Goal: Task Accomplishment & Management: Use online tool/utility

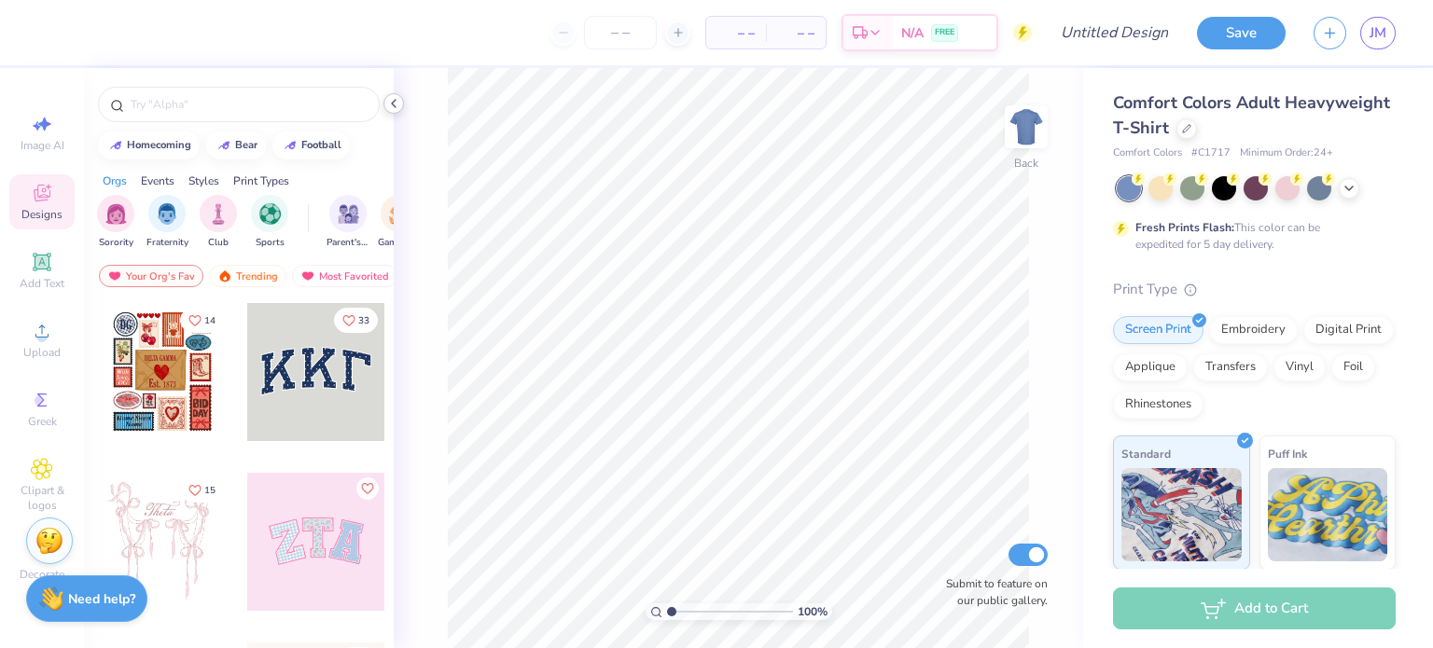
click at [397, 104] on icon at bounding box center [393, 103] width 15 height 15
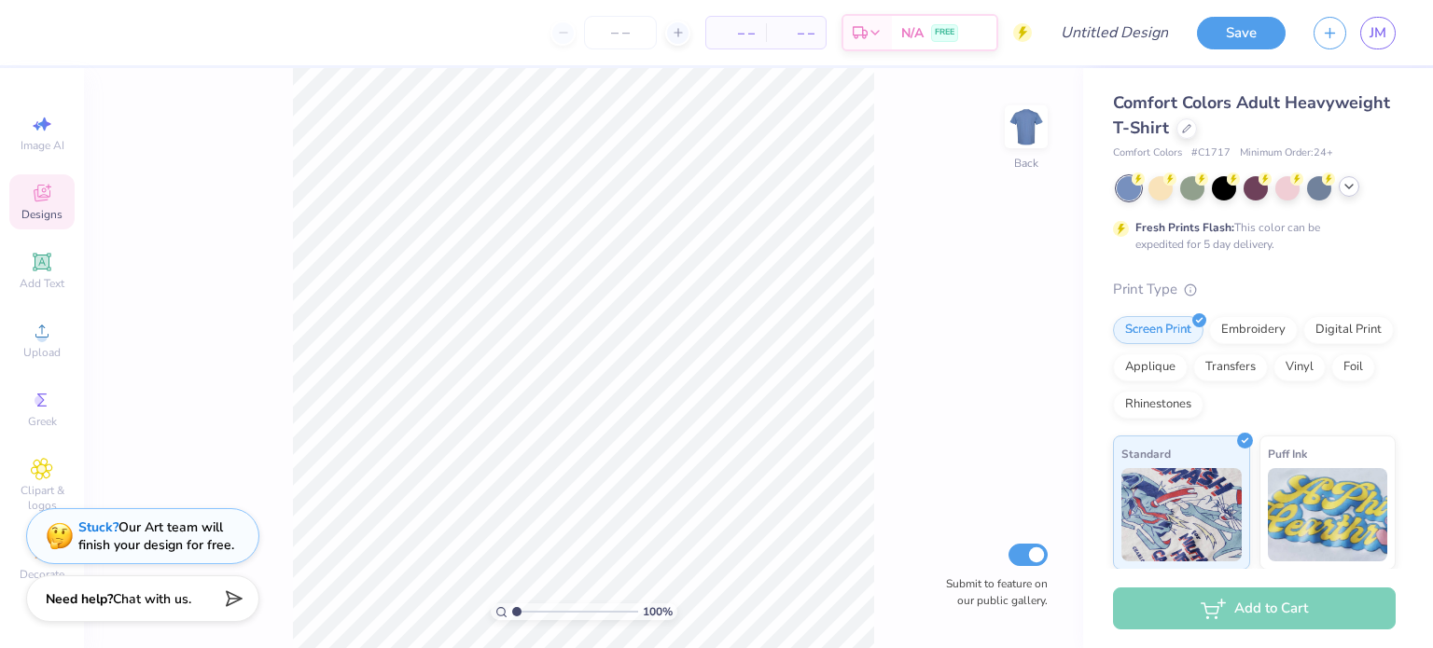
click at [1357, 186] on div at bounding box center [1348, 186] width 21 height 21
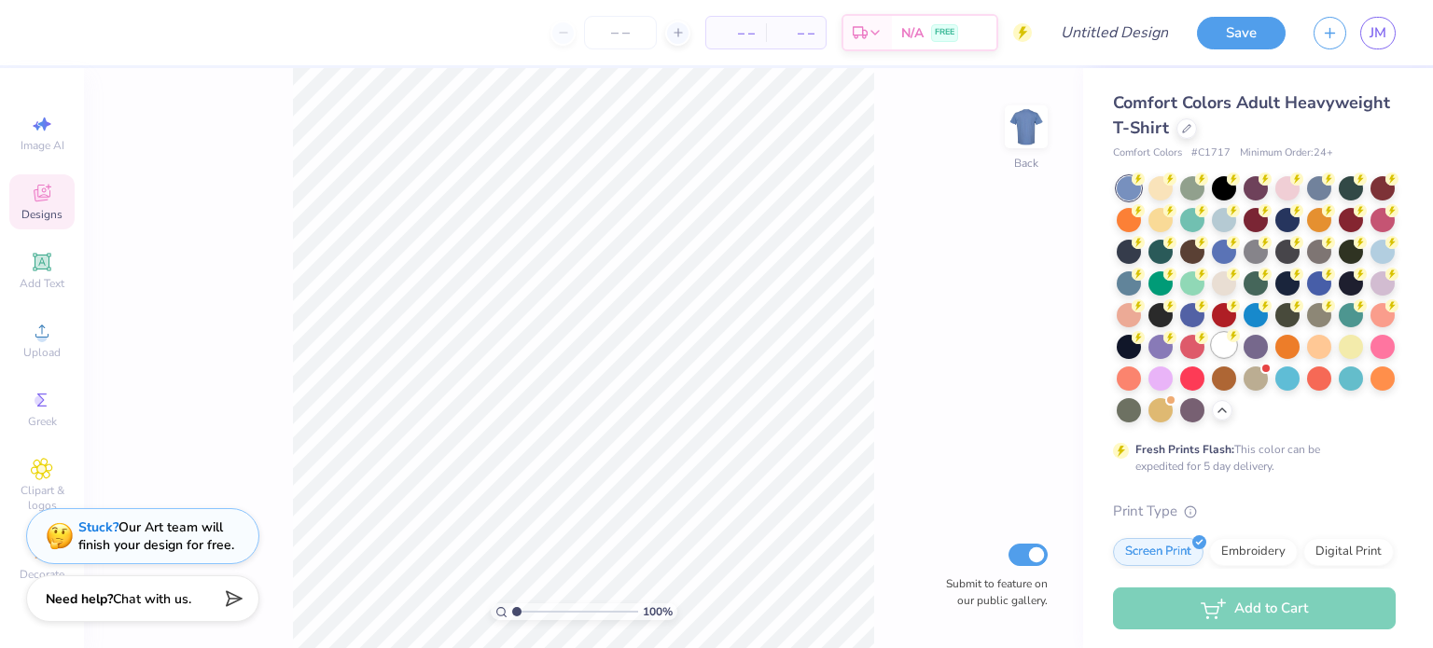
click at [1212, 357] on div at bounding box center [1224, 345] width 24 height 24
click at [100, 529] on strong "Stuck?" at bounding box center [98, 525] width 40 height 18
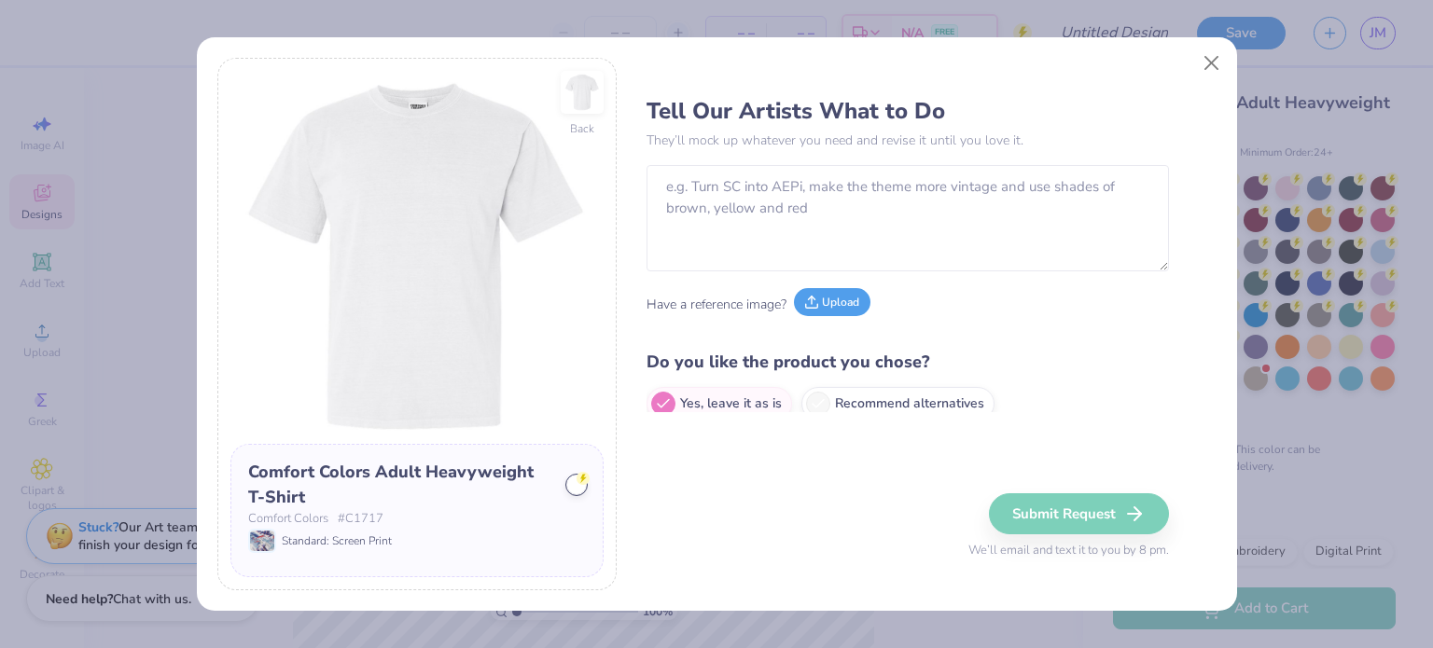
click at [839, 306] on button "Upload" at bounding box center [832, 302] width 76 height 28
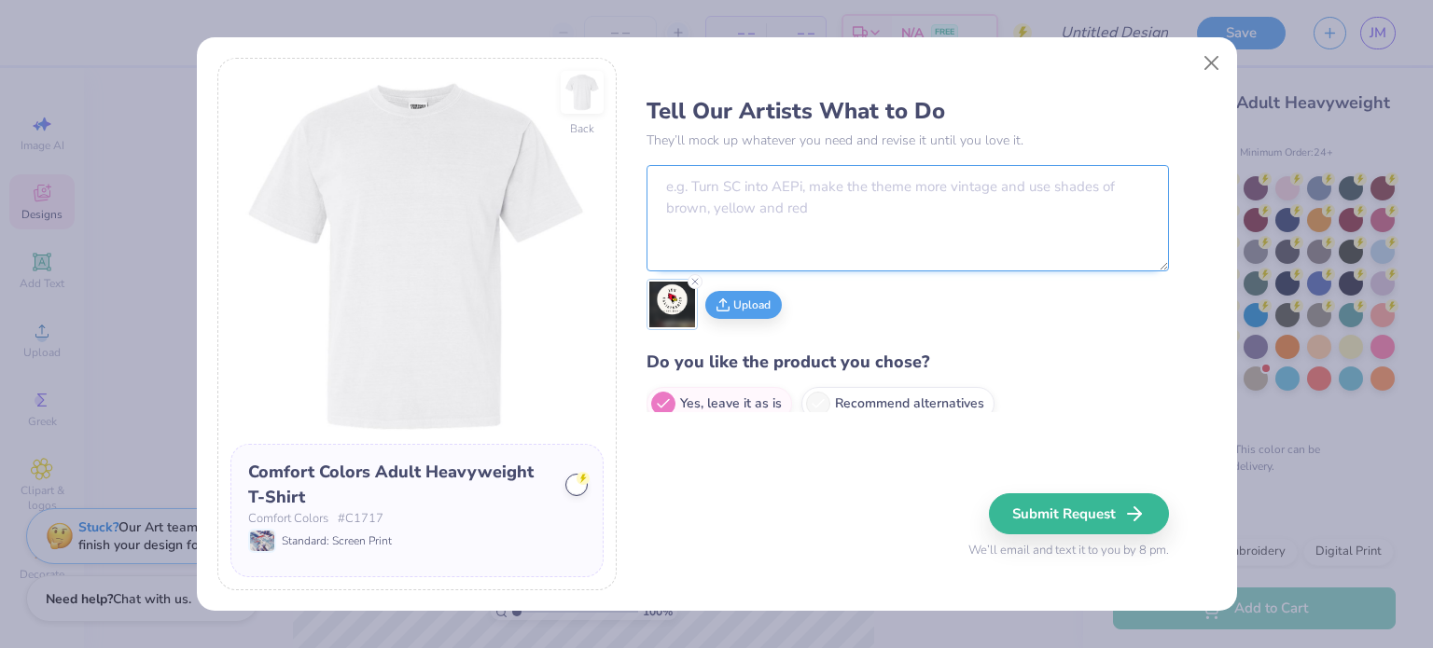
click at [759, 204] on textarea at bounding box center [907, 218] width 522 height 106
paste textarea "Just put this logo on a white t-shirt please."
type textarea "Just put this logo on a white t-shirt please."
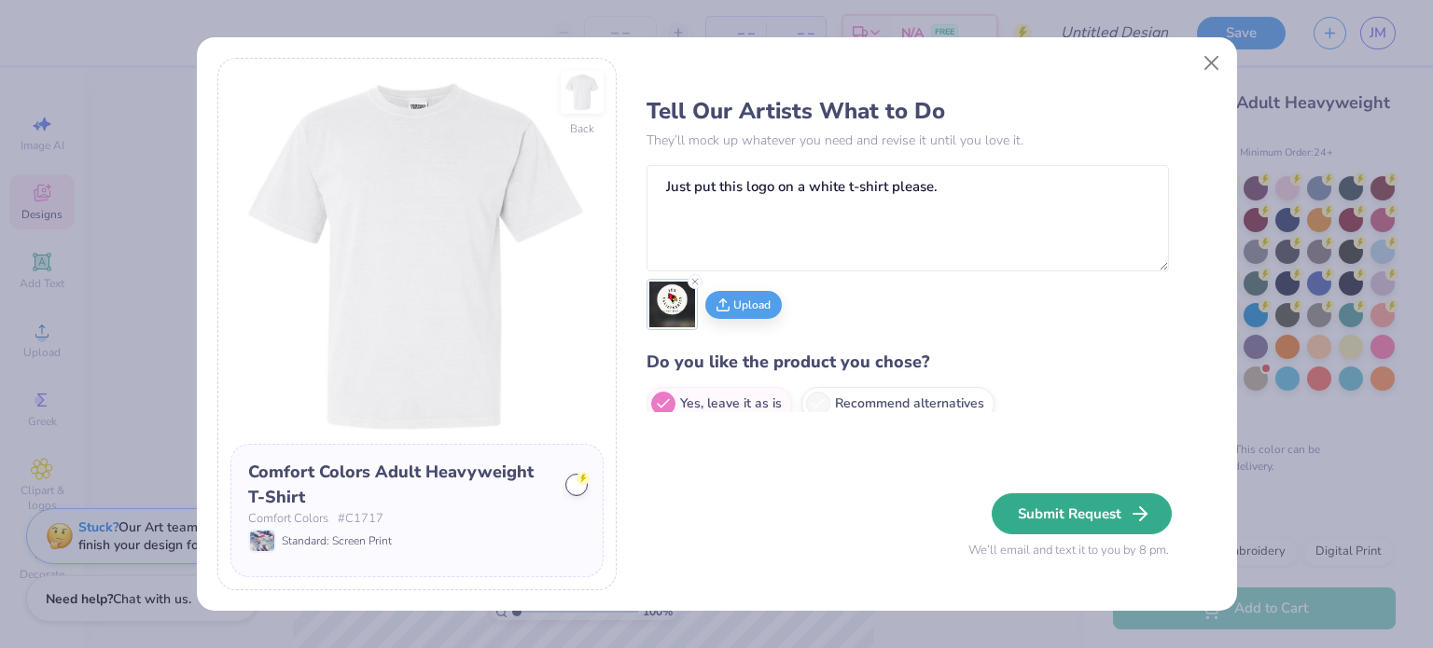
click at [1102, 514] on button "Submit Request" at bounding box center [1081, 513] width 180 height 41
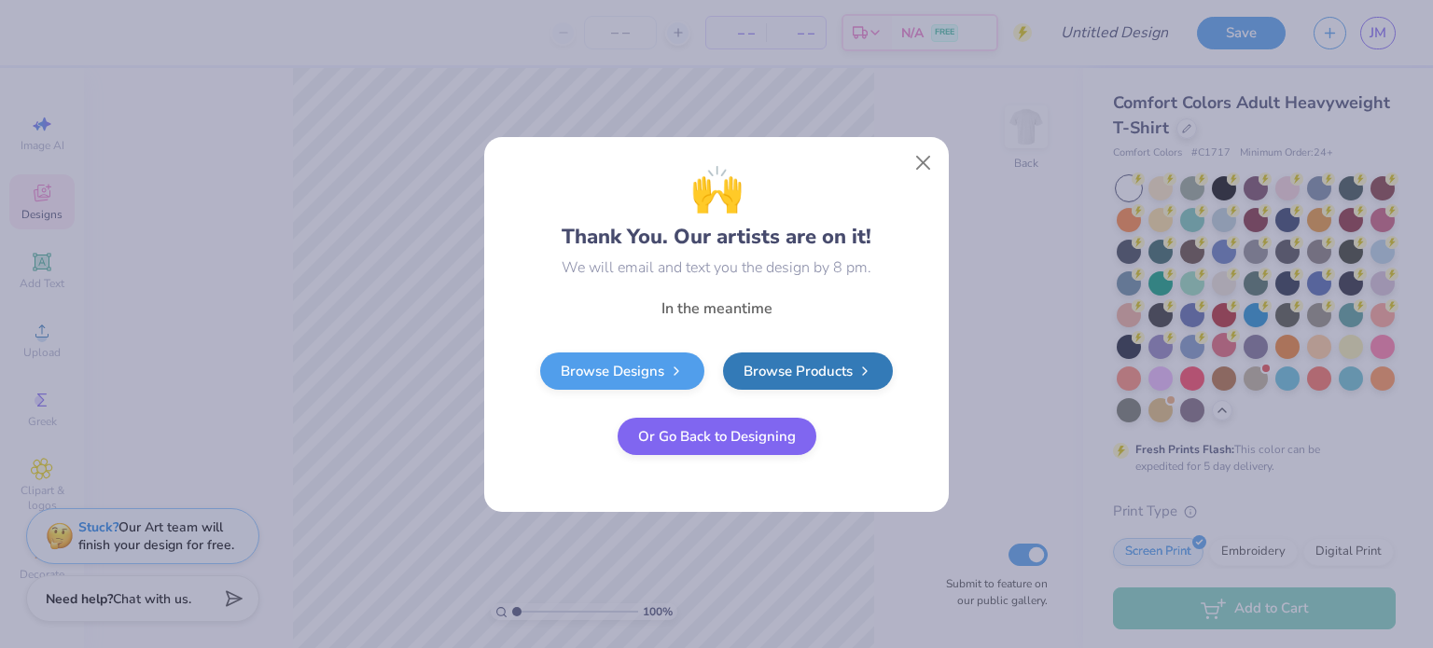
click at [700, 437] on button "Or Go Back to Designing" at bounding box center [716, 436] width 199 height 37
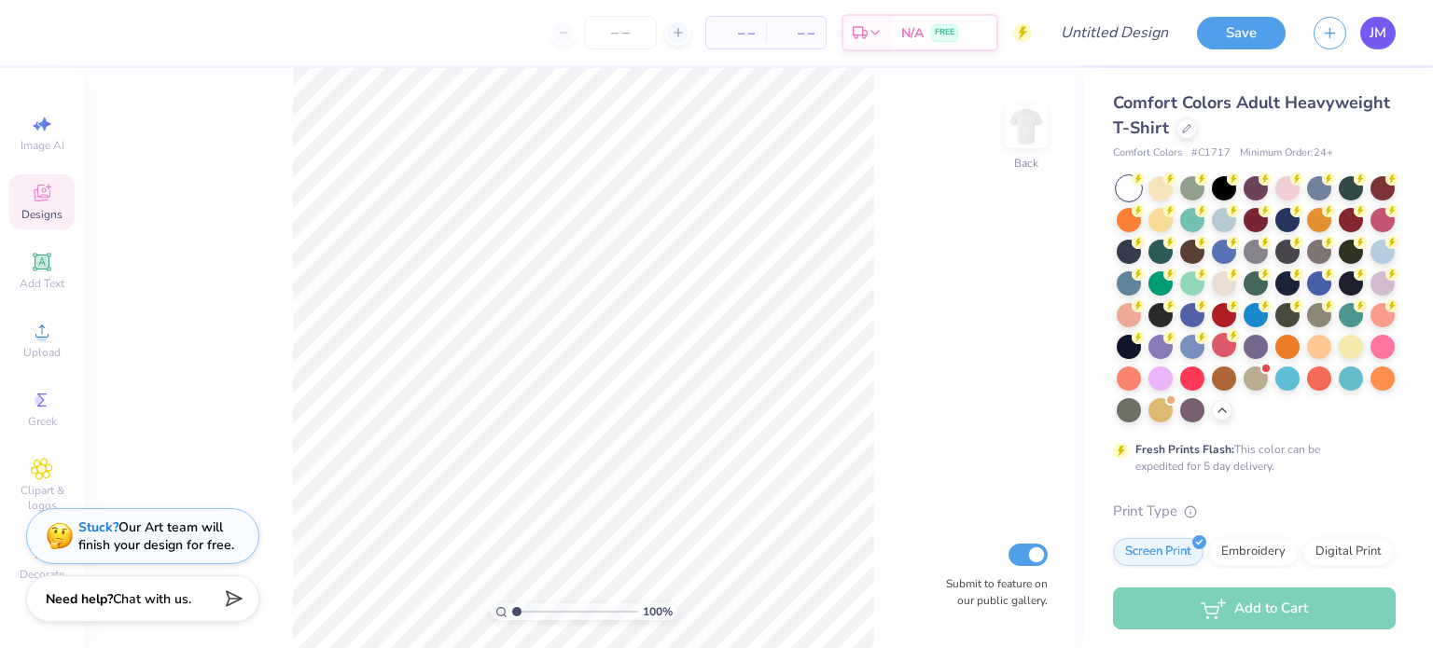
click at [1389, 33] on link "JM" at bounding box center [1377, 33] width 35 height 33
